Goal: Task Accomplishment & Management: Use online tool/utility

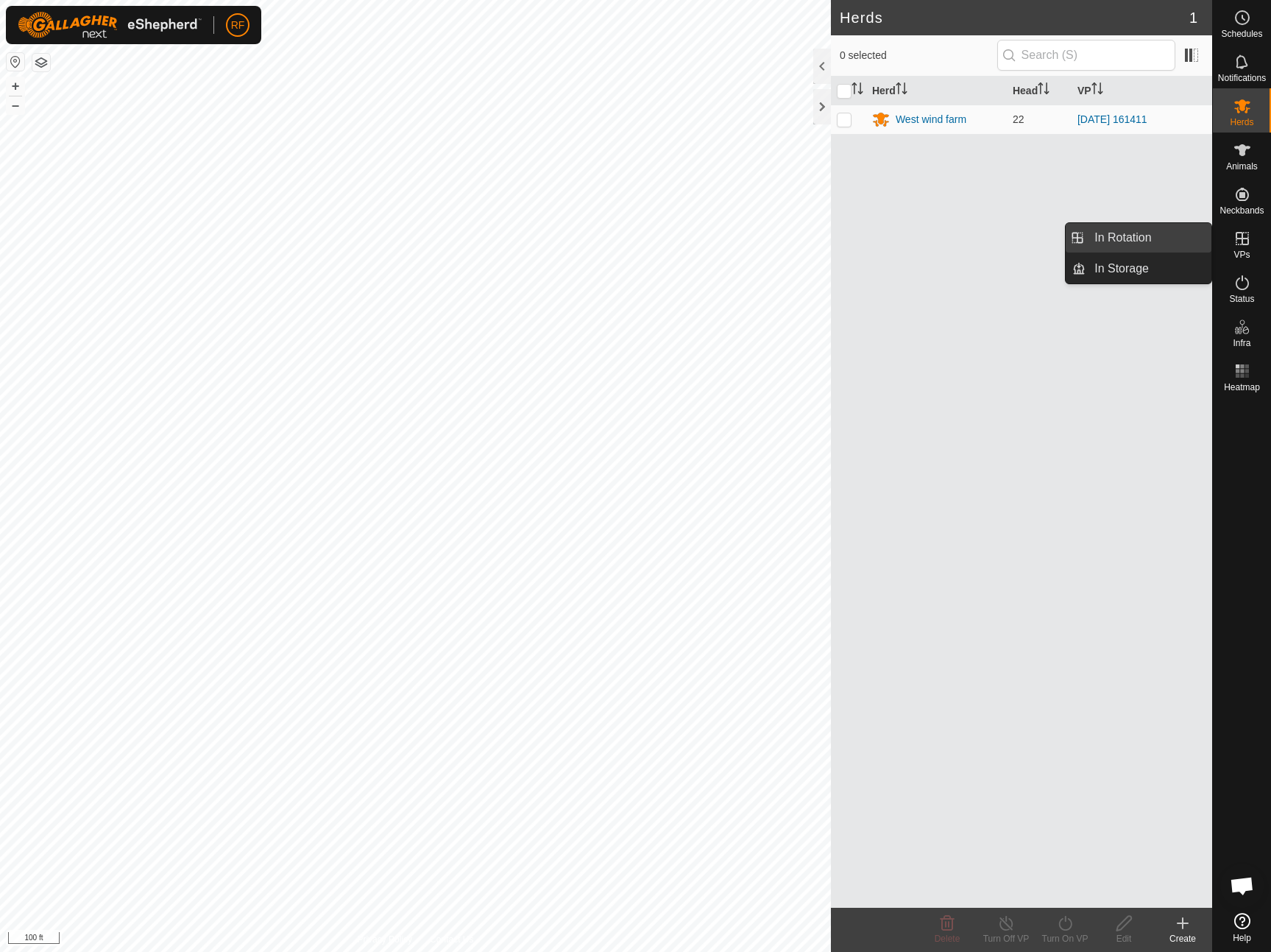
click at [1090, 235] on link "In Rotation" at bounding box center [1148, 238] width 126 height 30
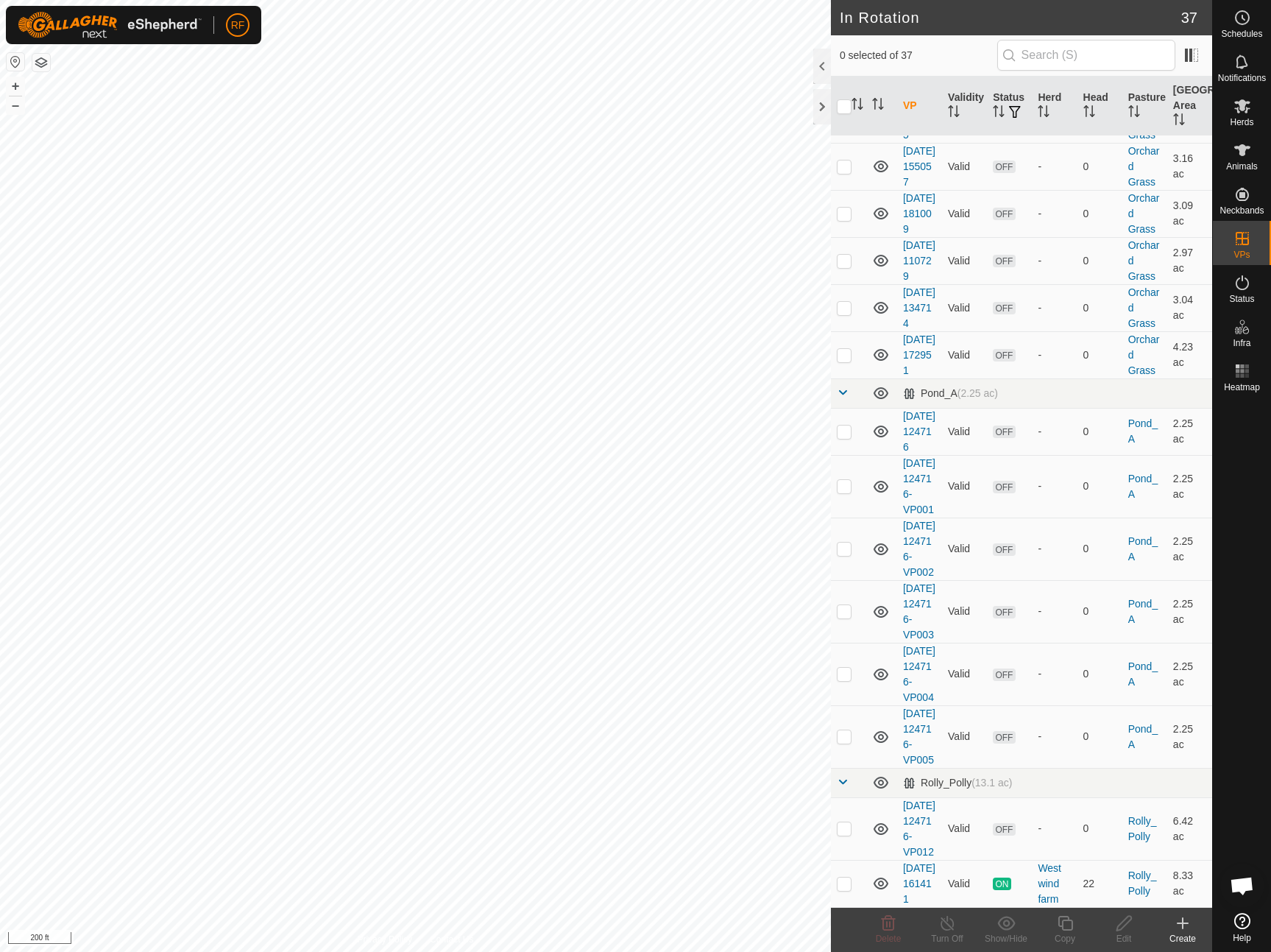
scroll to position [1922, 0]
click at [844, 878] on p-checkbox at bounding box center [844, 883] width 15 height 12
checkbox input "true"
click at [1070, 925] on icon at bounding box center [1065, 923] width 19 height 18
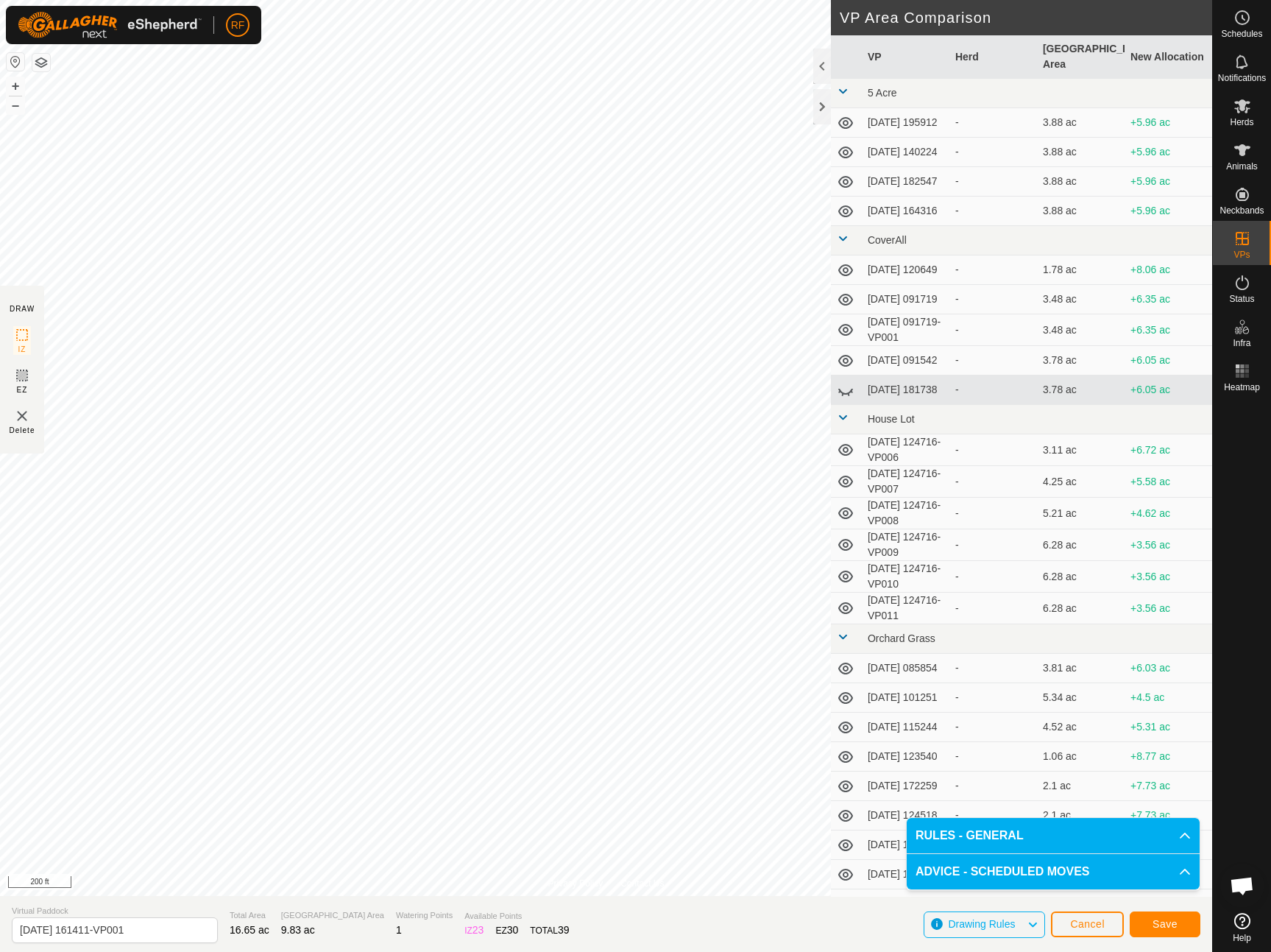
click at [1157, 922] on span "Save" at bounding box center [1165, 924] width 25 height 12
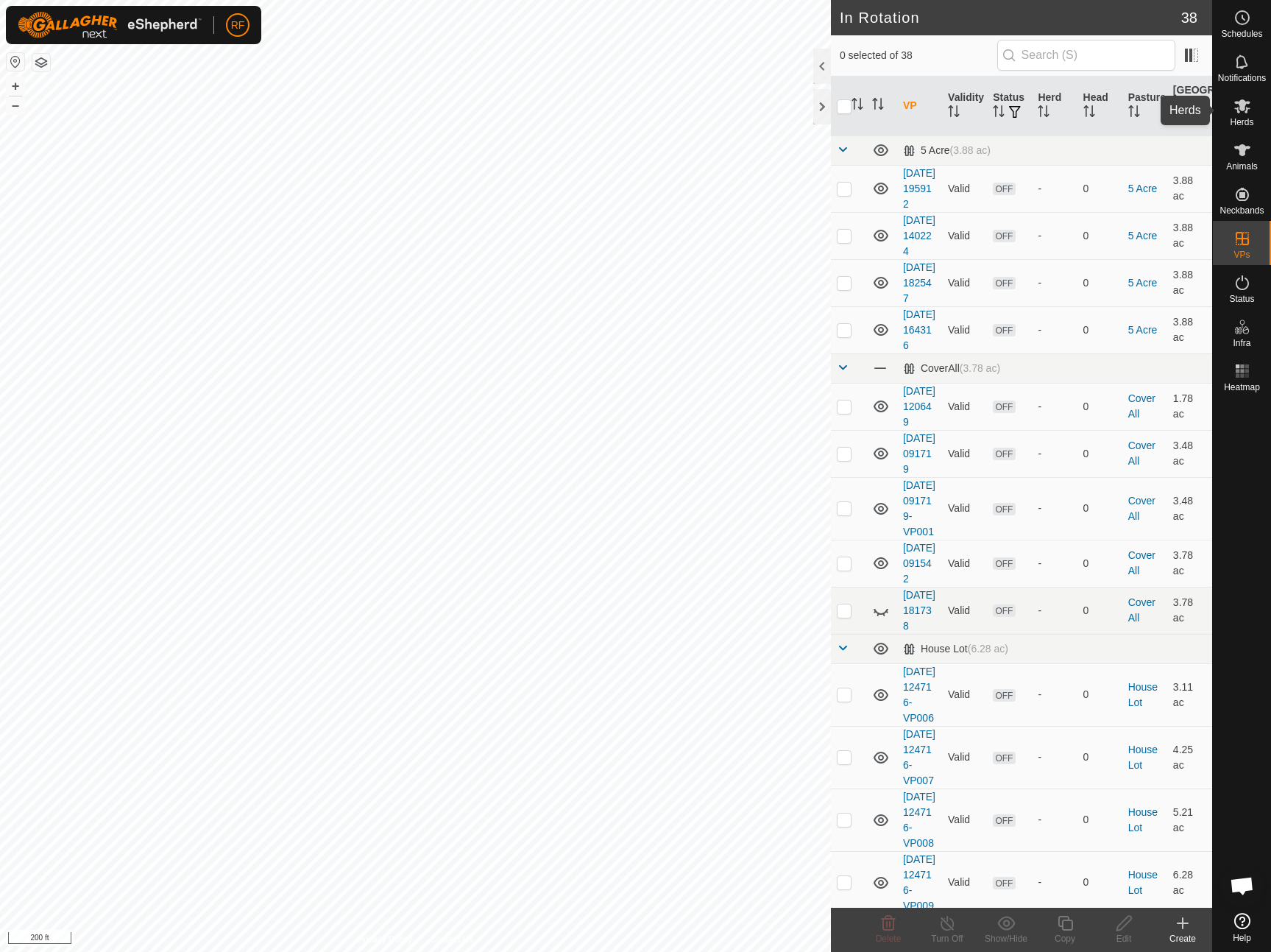
click at [1241, 105] on icon at bounding box center [1243, 106] width 16 height 14
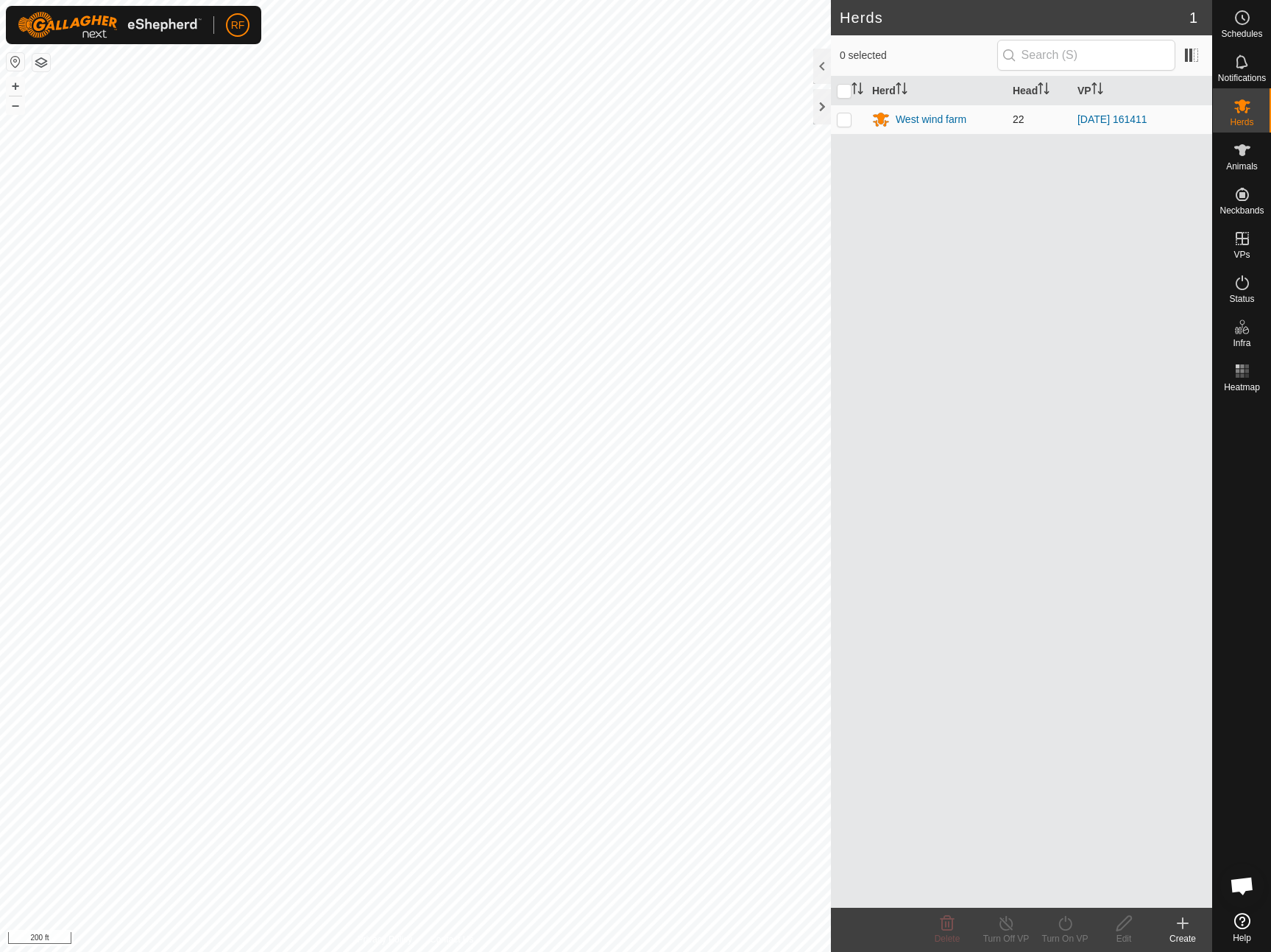
click at [839, 123] on p-checkbox at bounding box center [844, 119] width 15 height 12
checkbox input "true"
click at [1066, 924] on icon at bounding box center [1065, 923] width 19 height 18
click at [1061, 888] on link "Now" at bounding box center [1109, 891] width 146 height 30
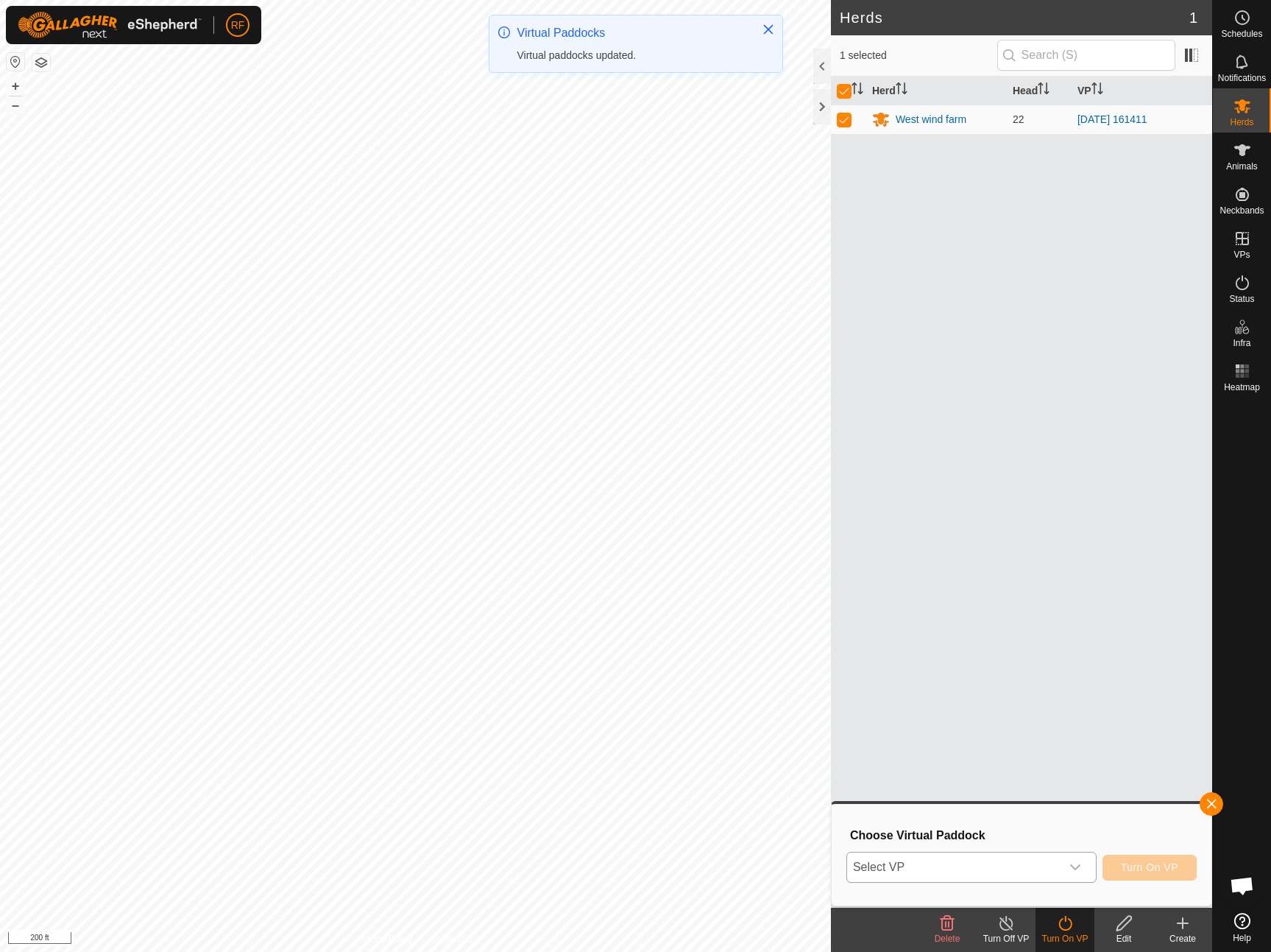
click at [1075, 863] on icon "dropdown trigger" at bounding box center [1075, 867] width 12 height 12
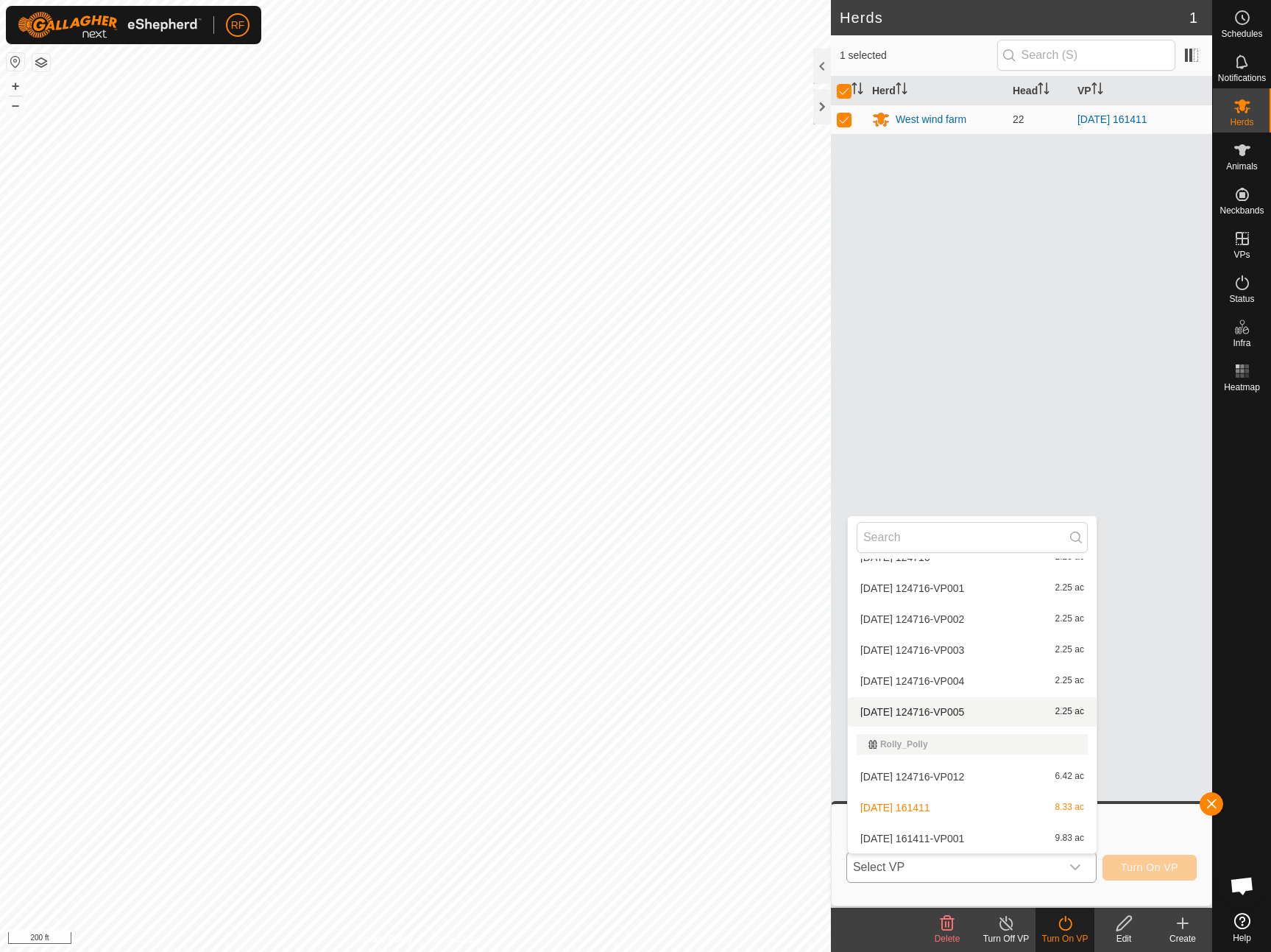
scroll to position [1083, 0]
click at [937, 835] on li "[DATE] 161411-VP001 9.83 ac" at bounding box center [972, 838] width 249 height 30
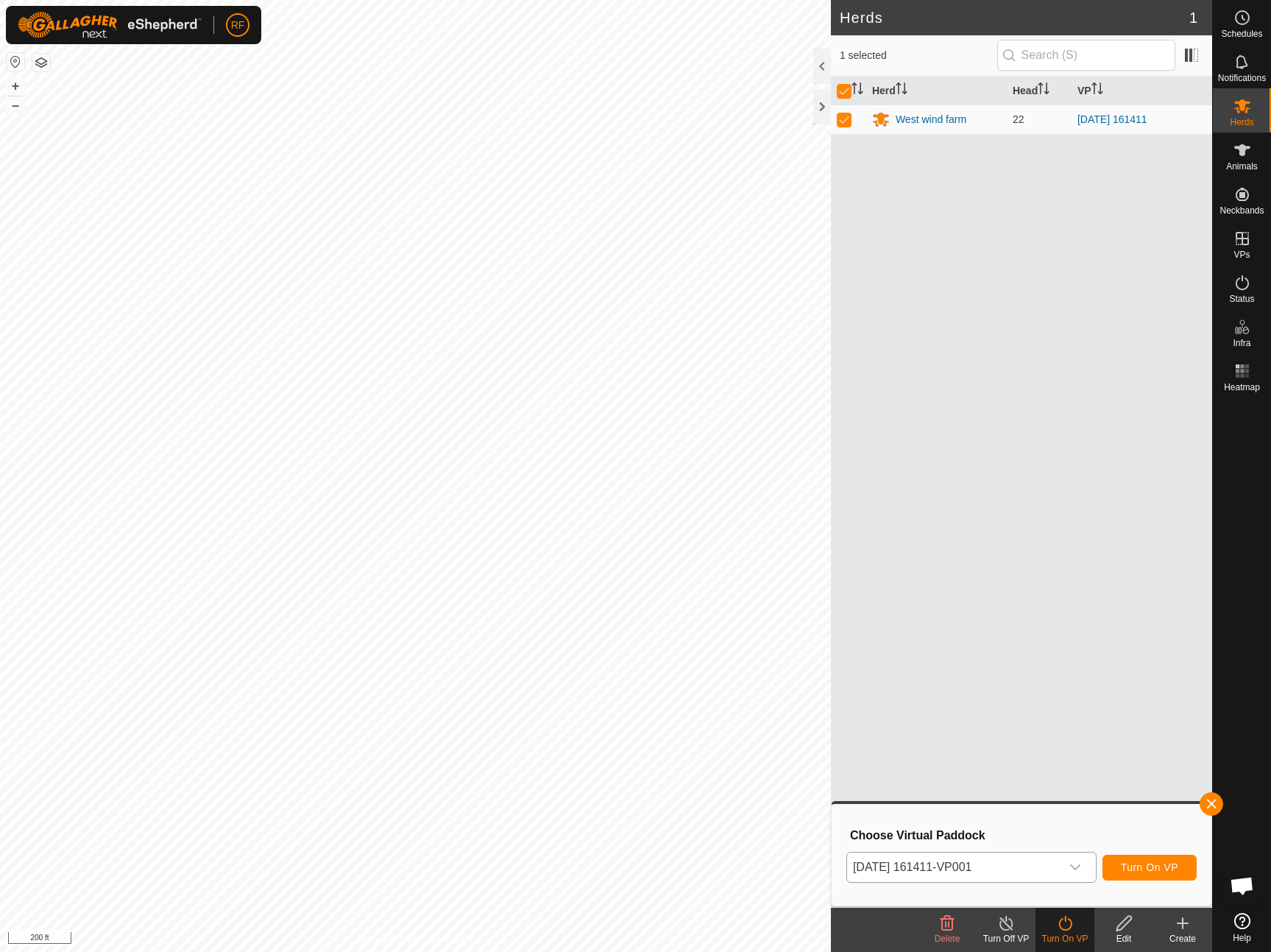
click at [1136, 867] on span "Turn On VP" at bounding box center [1149, 867] width 57 height 12
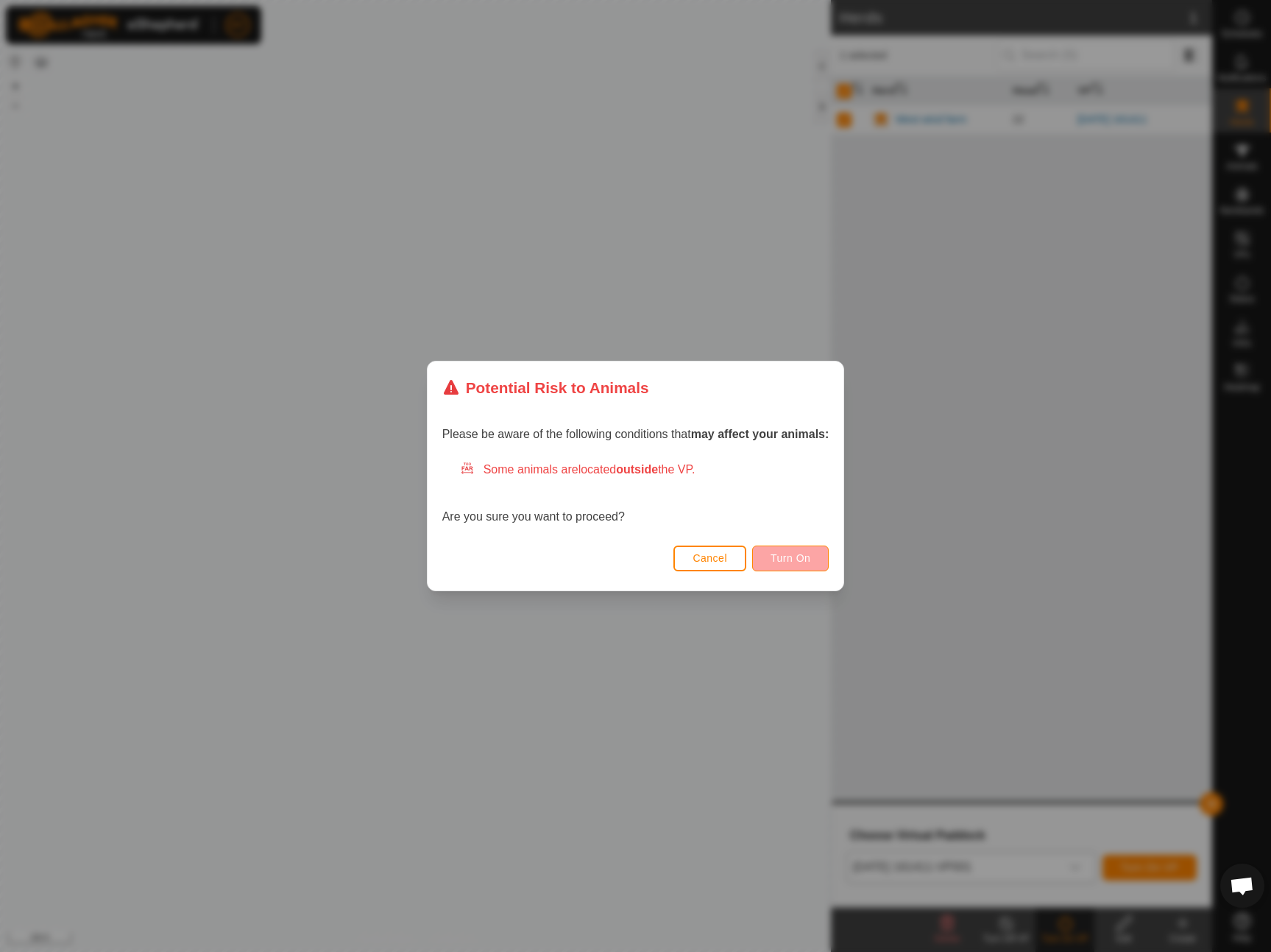
click at [809, 558] on span "Turn On" at bounding box center [790, 558] width 39 height 12
